Goal: Transaction & Acquisition: Purchase product/service

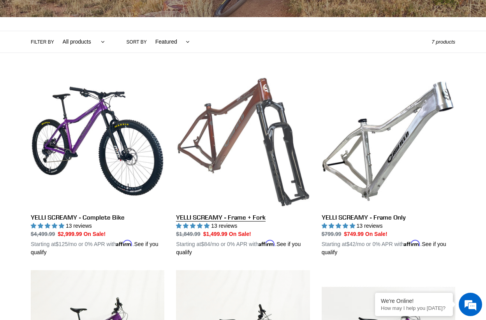
click at [251, 150] on link "YELLI SCREAMY - Frame + Fork" at bounding box center [243, 165] width 134 height 182
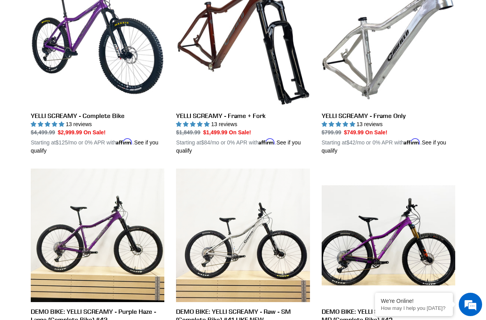
scroll to position [284, 0]
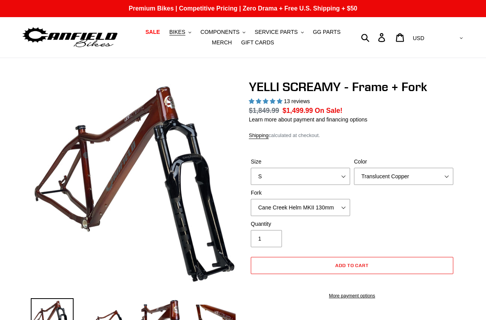
select select "highest-rating"
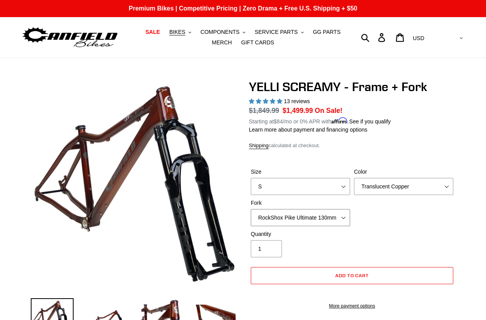
select select "Fox 34 SL Factory Grip X 130mm"
select select "L"
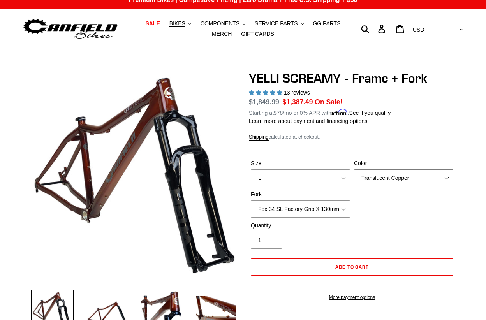
scroll to position [11, 0]
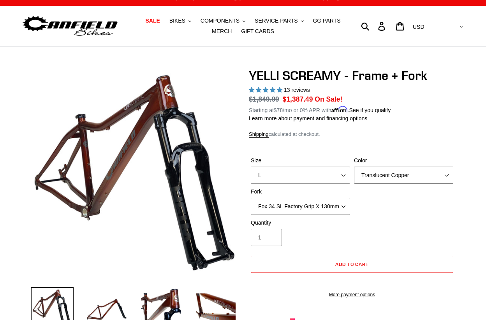
select select "Raw"
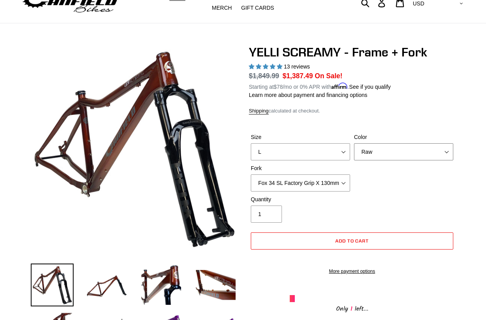
scroll to position [37, 0]
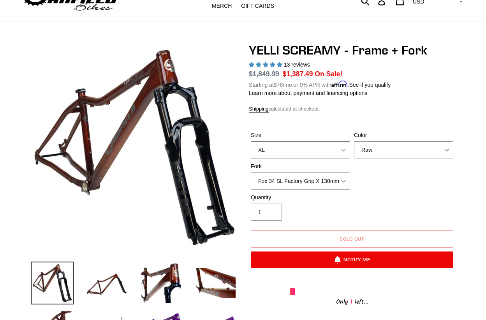
select select "L"
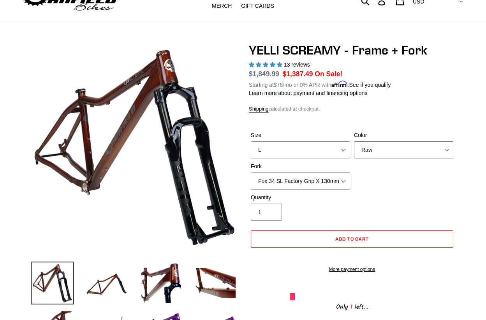
select select "Purple Haze"
select select "Cane Creek Helm MKII 130mm"
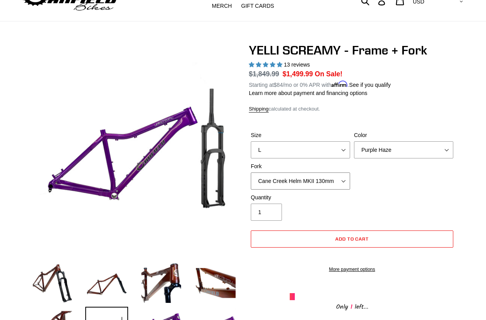
click at [339, 180] on select "Cane Creek Helm MKII 130mm Fox 34 SL Factory Grip X 130mm RockShox Pike Ultimat…" at bounding box center [300, 181] width 99 height 17
select select "Translucent Copper"
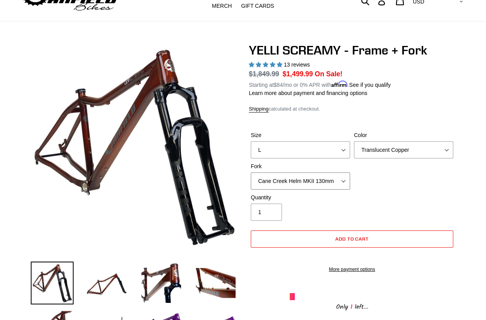
click at [329, 179] on select "Cane Creek Helm MKII 130mm Fox 34 SL Factory Grip X 130mm RockShox Pike Ultimat…" at bounding box center [300, 181] width 99 height 17
select select "Fox 34 SL Factory Grip X 130mm"
click at [407, 145] on select "Translucent Copper Purple Haze Raw" at bounding box center [403, 150] width 99 height 17
select select "Purple Haze"
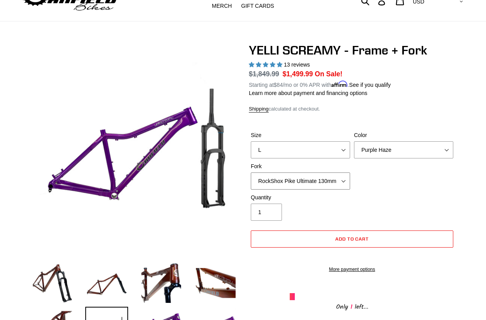
select select "Fox 34 SL Factory Grip X 130mm"
click at [364, 142] on select "Translucent Copper Purple Haze Raw" at bounding box center [403, 150] width 99 height 17
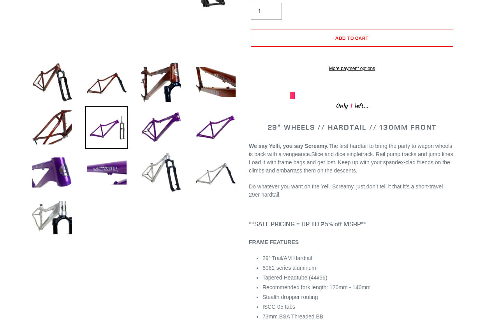
scroll to position [209, 0]
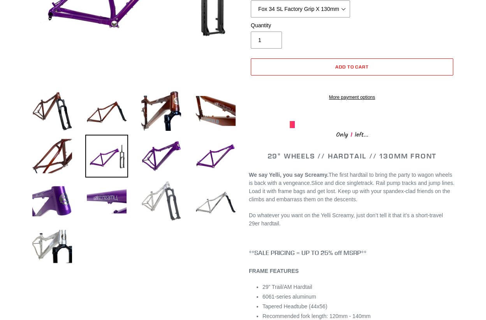
click at [153, 209] on img at bounding box center [161, 201] width 43 height 43
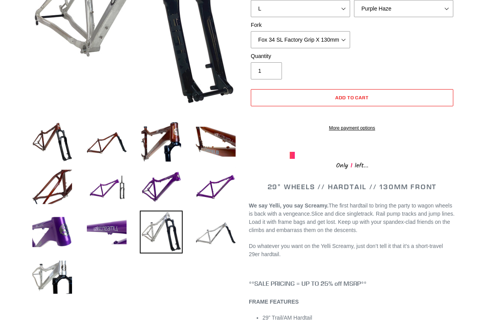
scroll to position [184, 0]
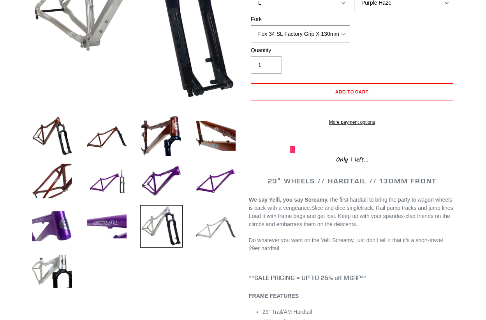
click at [225, 226] on img at bounding box center [216, 226] width 43 height 43
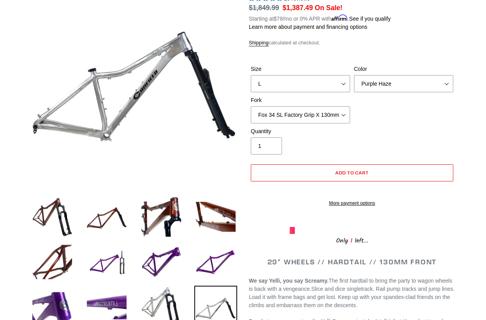
scroll to position [0, 0]
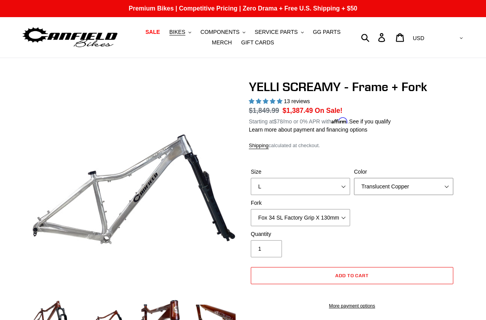
select select "Raw"
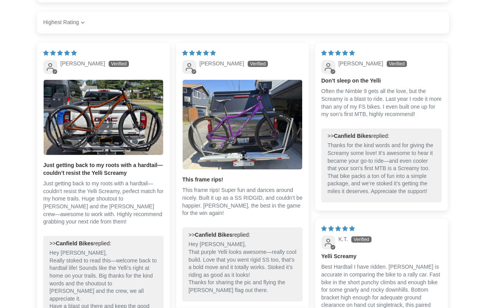
scroll to position [1211, 0]
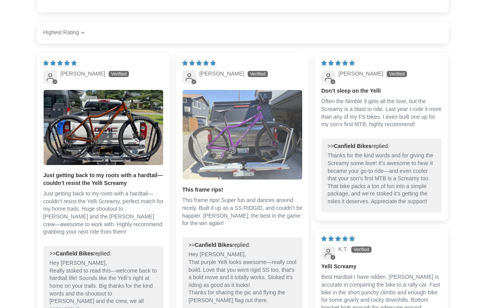
click at [246, 123] on img "Link to user picture 1" at bounding box center [243, 135] width 120 height 90
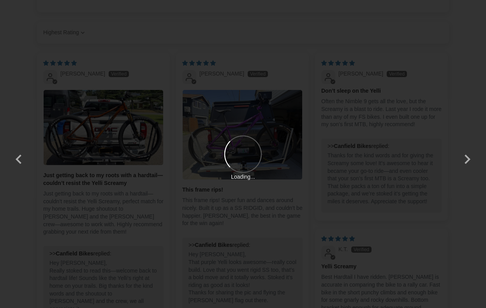
scroll to position [0, 0]
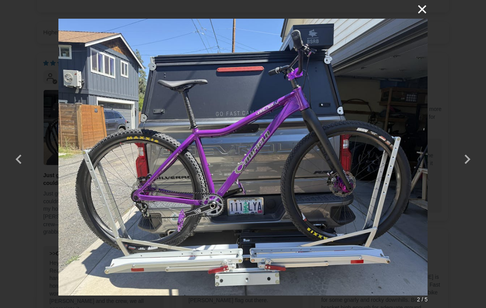
click at [425, 12] on button "×" at bounding box center [418, 9] width 19 height 19
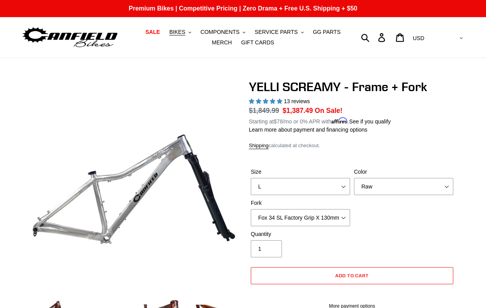
scroll to position [1211, 0]
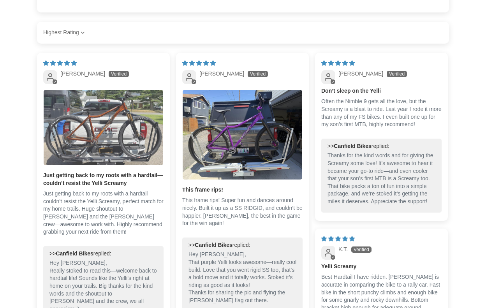
click at [122, 118] on img "Link to user picture 1" at bounding box center [104, 127] width 120 height 75
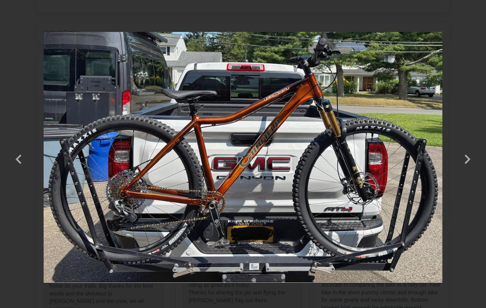
scroll to position [0, 0]
click at [437, 21] on button "×" at bounding box center [433, 22] width 19 height 19
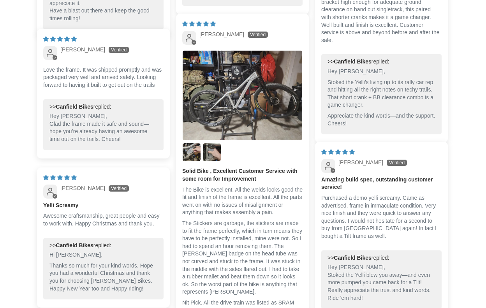
scroll to position [1520, 0]
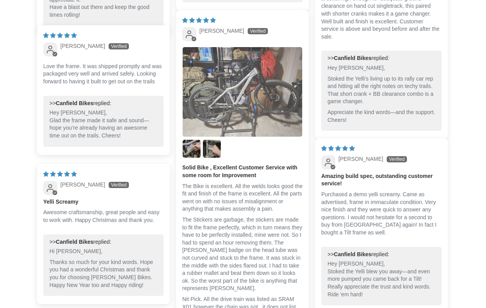
click at [249, 74] on img "Link to user picture 1" at bounding box center [243, 92] width 120 height 90
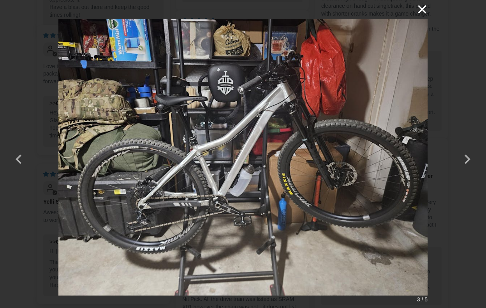
click at [423, 5] on button "×" at bounding box center [418, 9] width 19 height 19
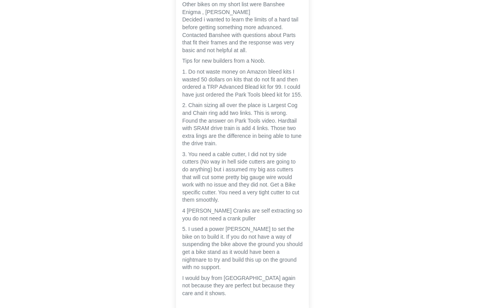
scroll to position [1940, 0]
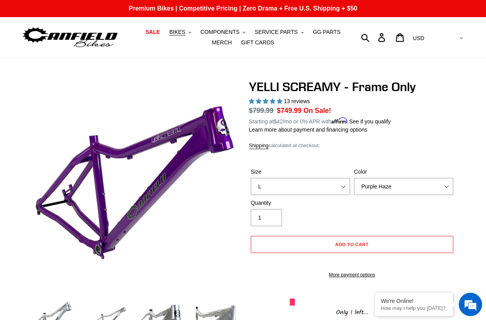
select select "L"
select select "Purple Haze"
select select "highest-rating"
click at [370, 39] on icon "button" at bounding box center [365, 37] width 9 height 9
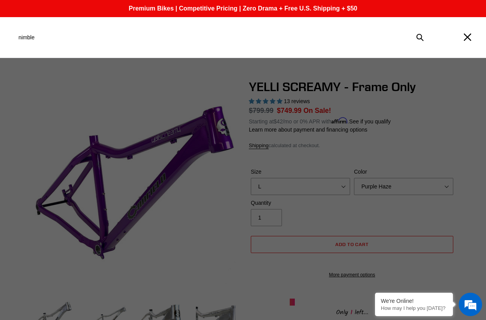
type input "nimble"
click at [420, 37] on button "Submit" at bounding box center [420, 37] width 17 height 17
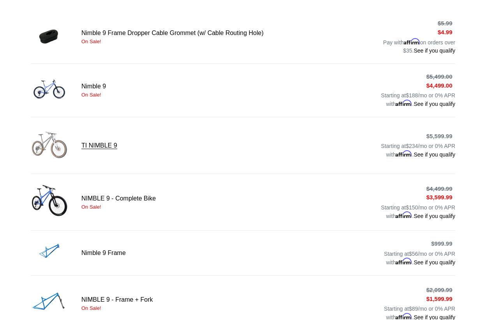
scroll to position [165, 0]
click at [123, 251] on link "Nimble 9 Frame" at bounding box center [243, 252] width 425 height 27
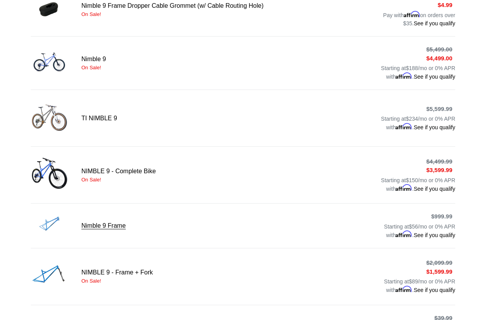
scroll to position [198, 0]
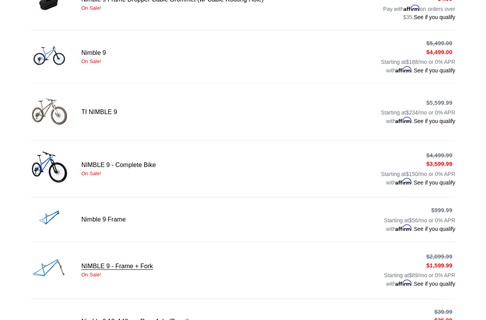
click at [124, 255] on link "NIMBLE 9 - Frame + Fork" at bounding box center [243, 270] width 425 height 39
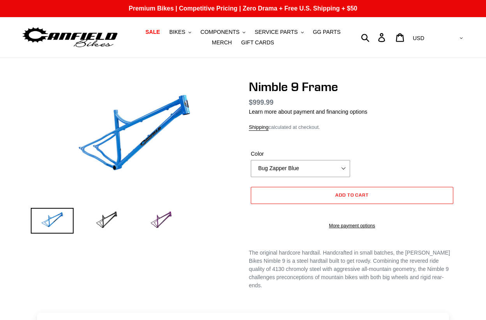
select select "highest-rating"
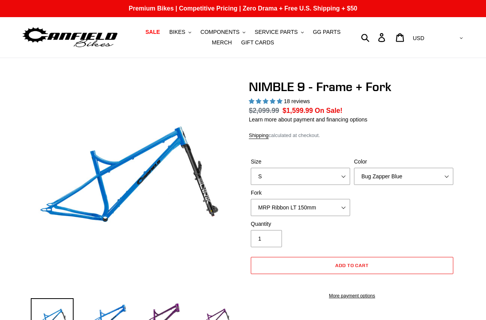
select select "highest-rating"
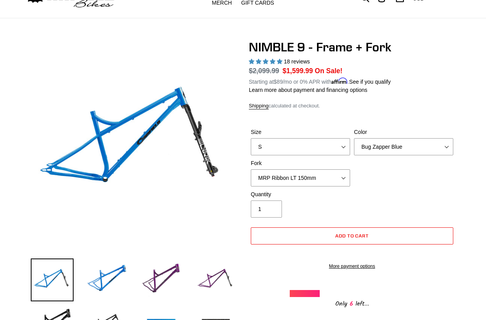
scroll to position [155, 0]
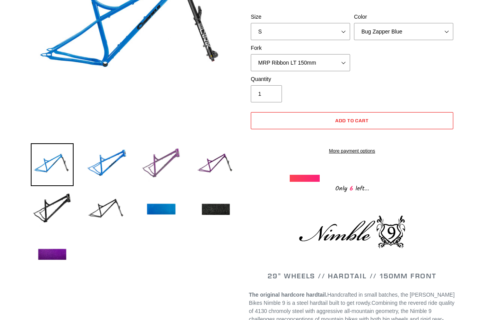
click at [143, 172] on img at bounding box center [161, 164] width 43 height 43
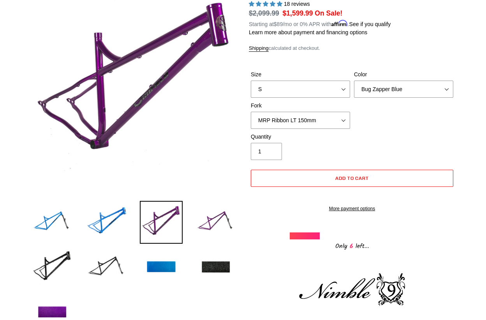
scroll to position [94, 0]
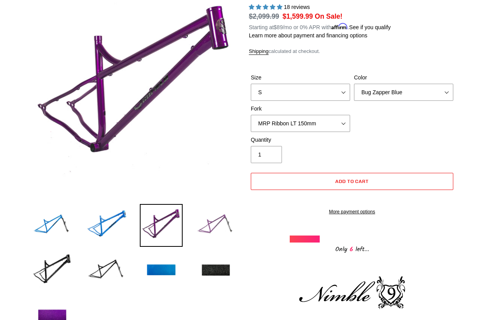
click at [202, 218] on img at bounding box center [216, 225] width 43 height 43
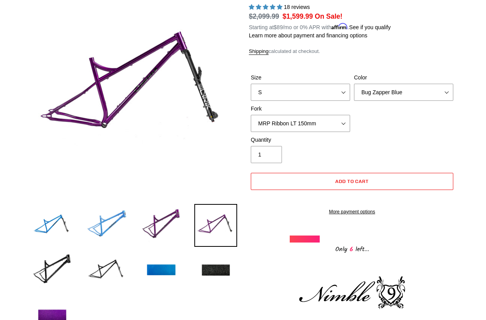
click at [99, 223] on img at bounding box center [106, 225] width 43 height 43
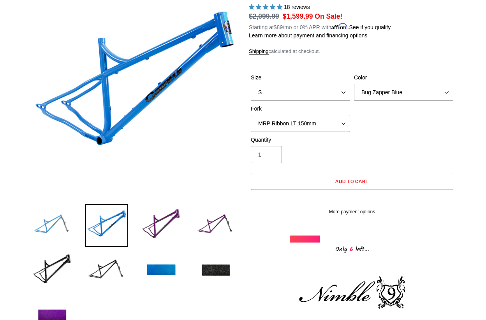
click at [67, 227] on img at bounding box center [52, 225] width 43 height 43
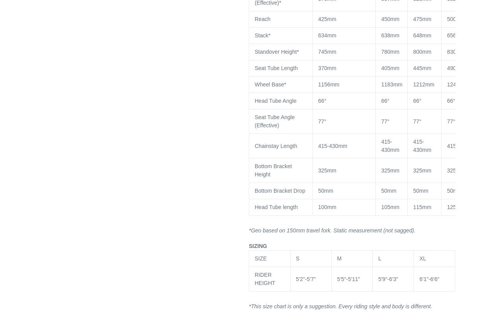
scroll to position [777, 0]
